Goal: Task Accomplishment & Management: Use online tool/utility

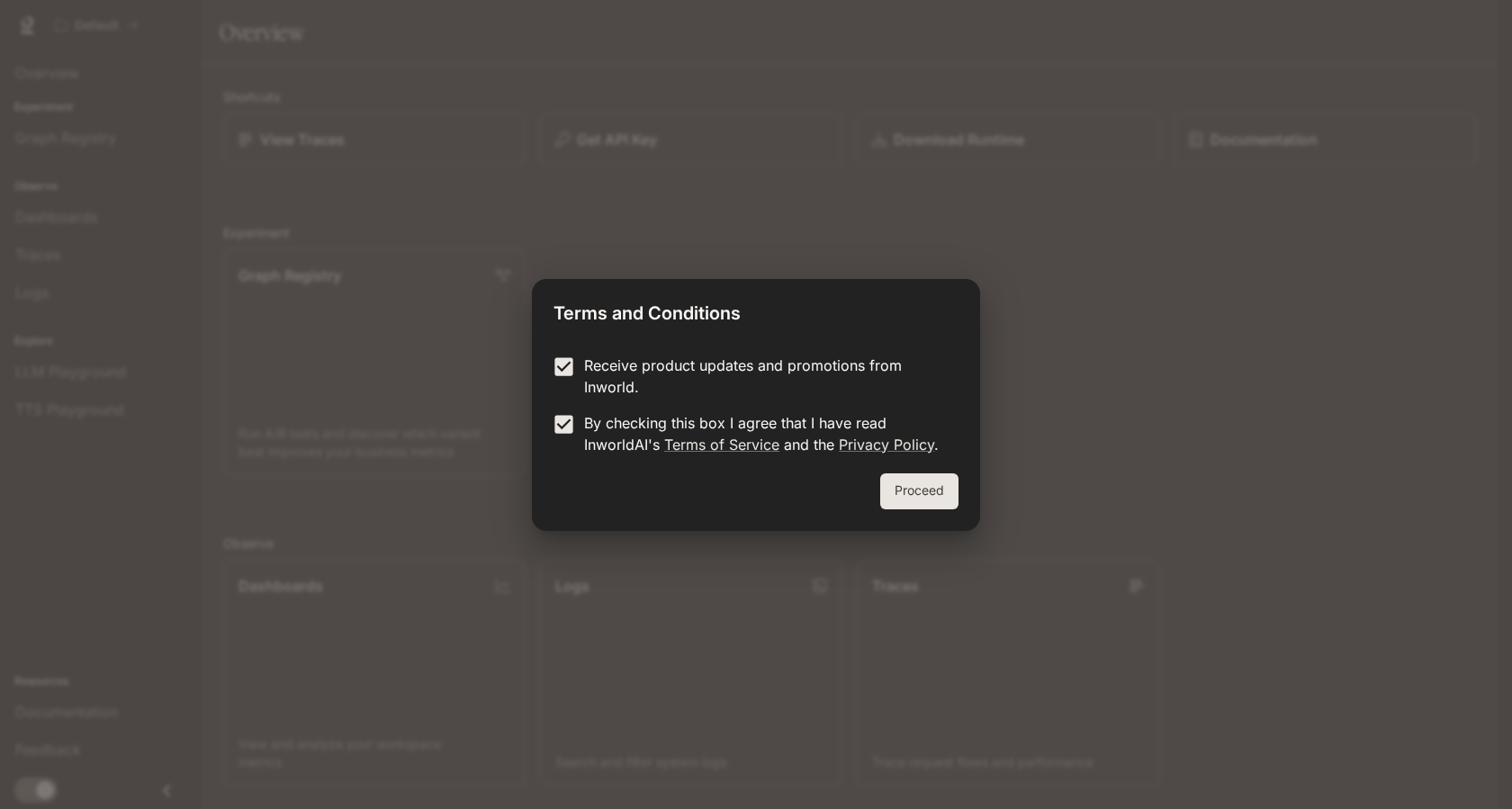
click at [945, 502] on button "Proceed" at bounding box center [919, 491] width 78 height 36
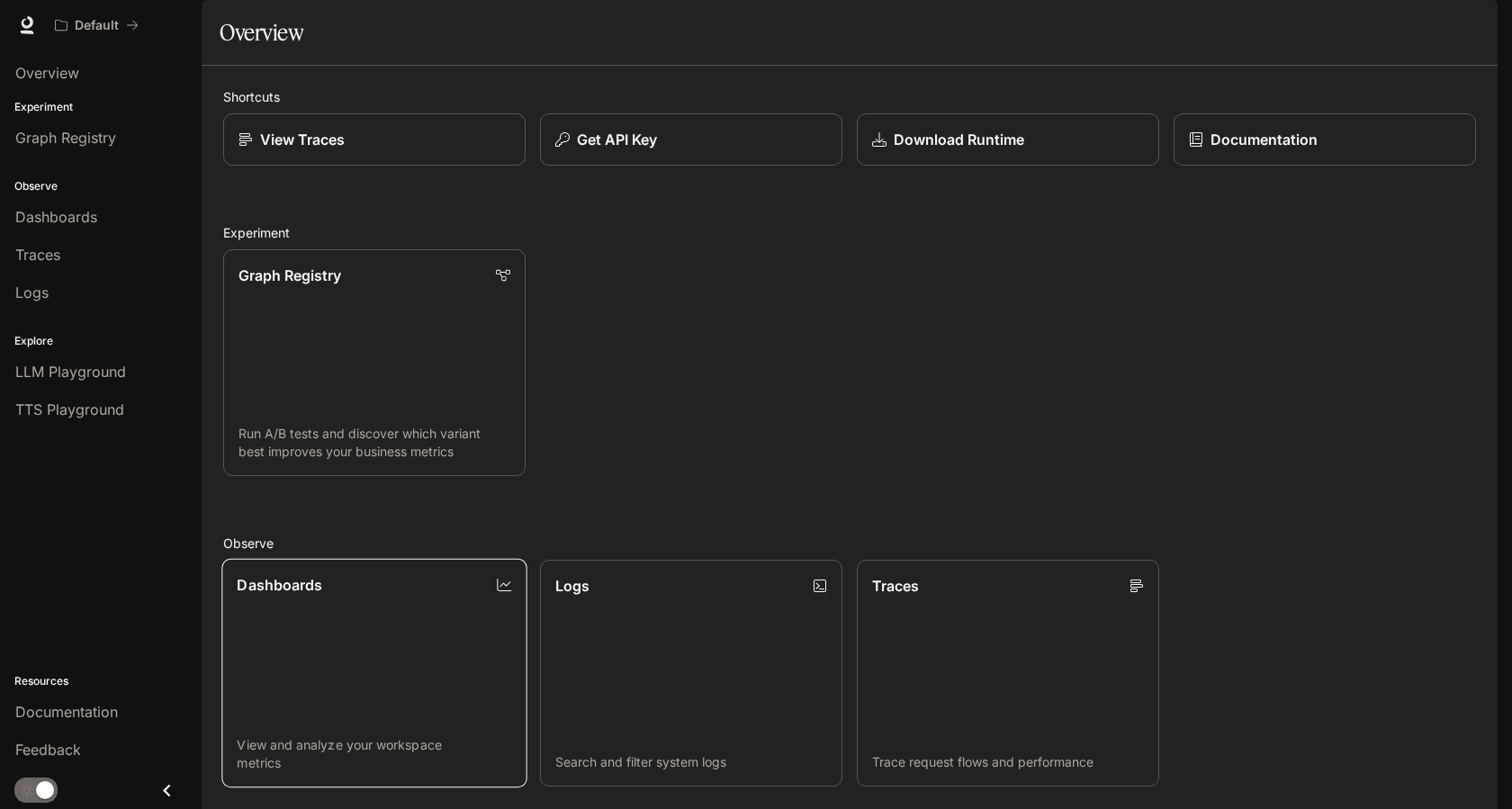
scroll to position [360, 0]
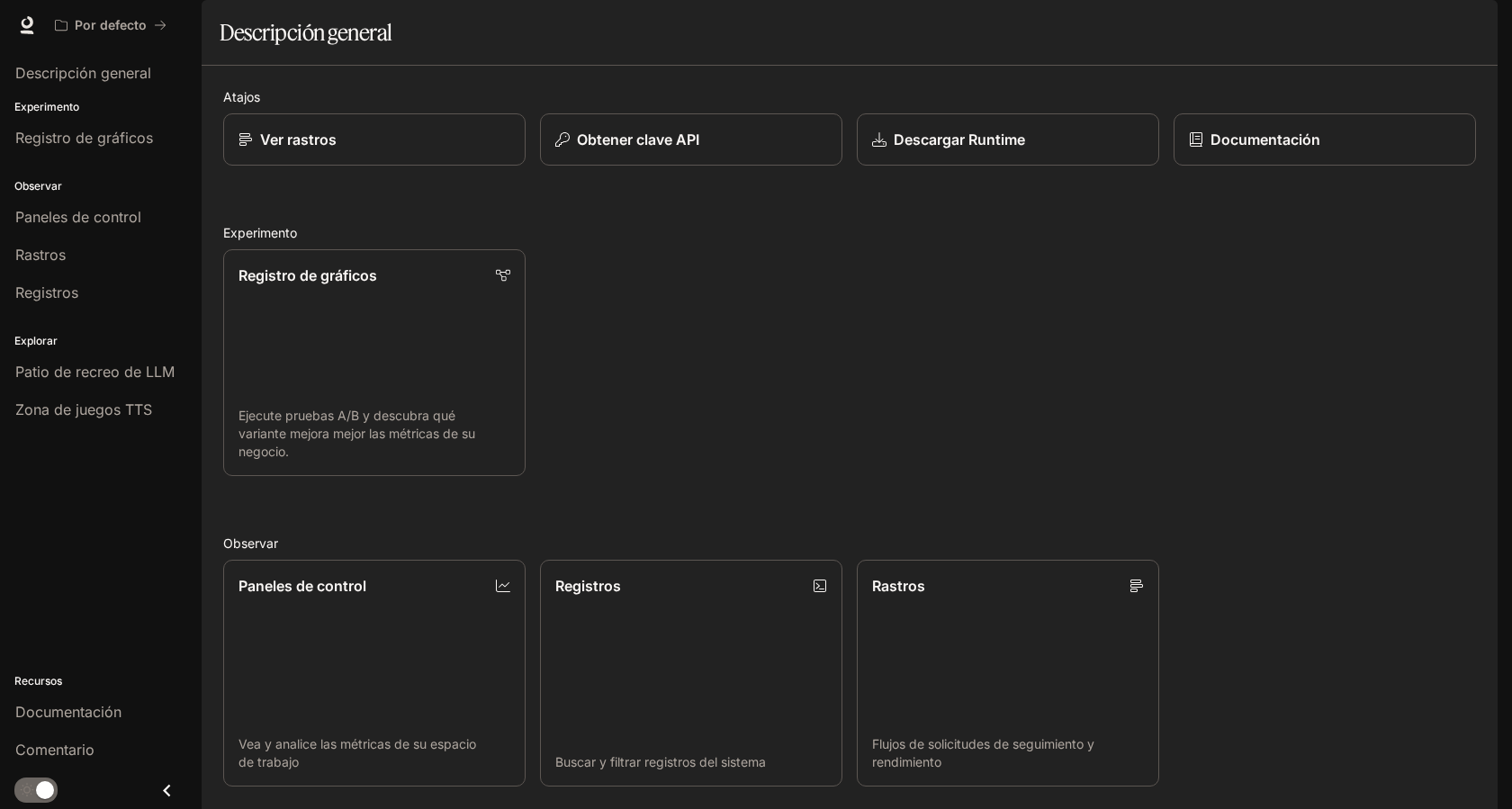
click at [1275, 546] on div "Paneles de control Vea y analice las métricas de su espacio de trabajo Registro…" at bounding box center [842, 666] width 1267 height 241
click at [316, 148] on font "Ver rastros" at bounding box center [297, 139] width 77 height 18
